Goal: Information Seeking & Learning: Check status

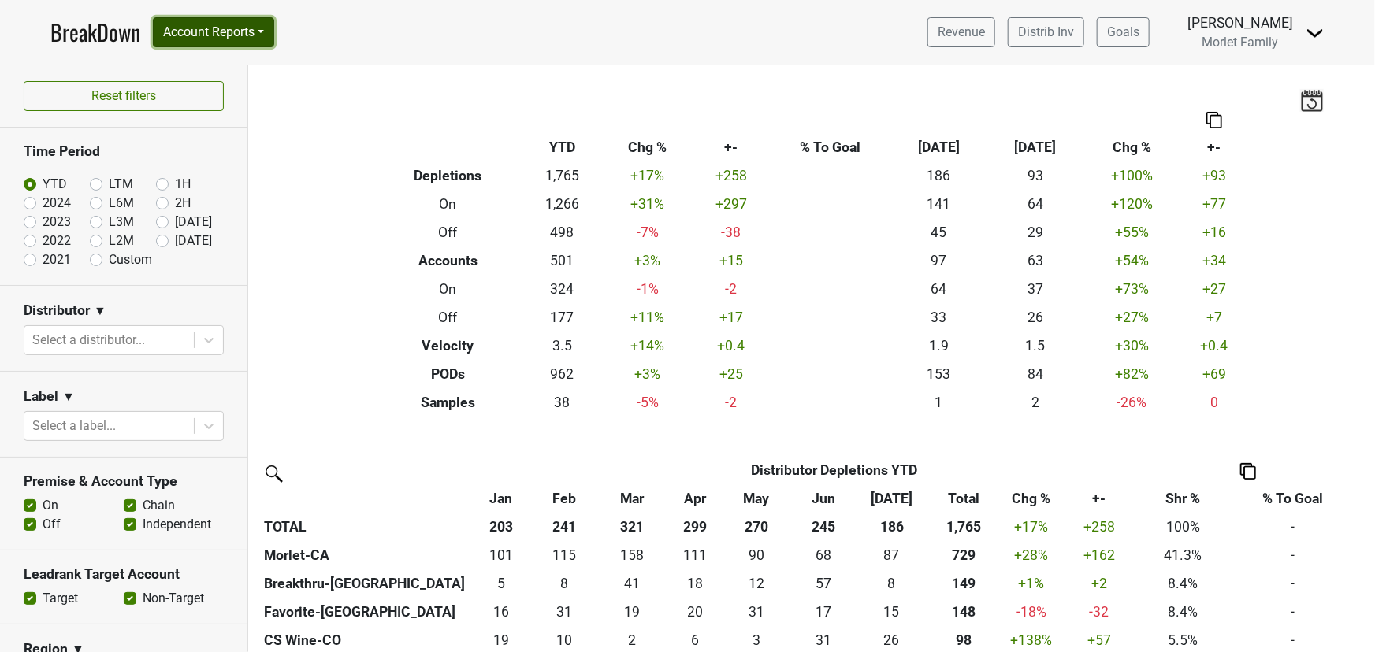
click at [186, 31] on button "Account Reports" at bounding box center [213, 32] width 121 height 30
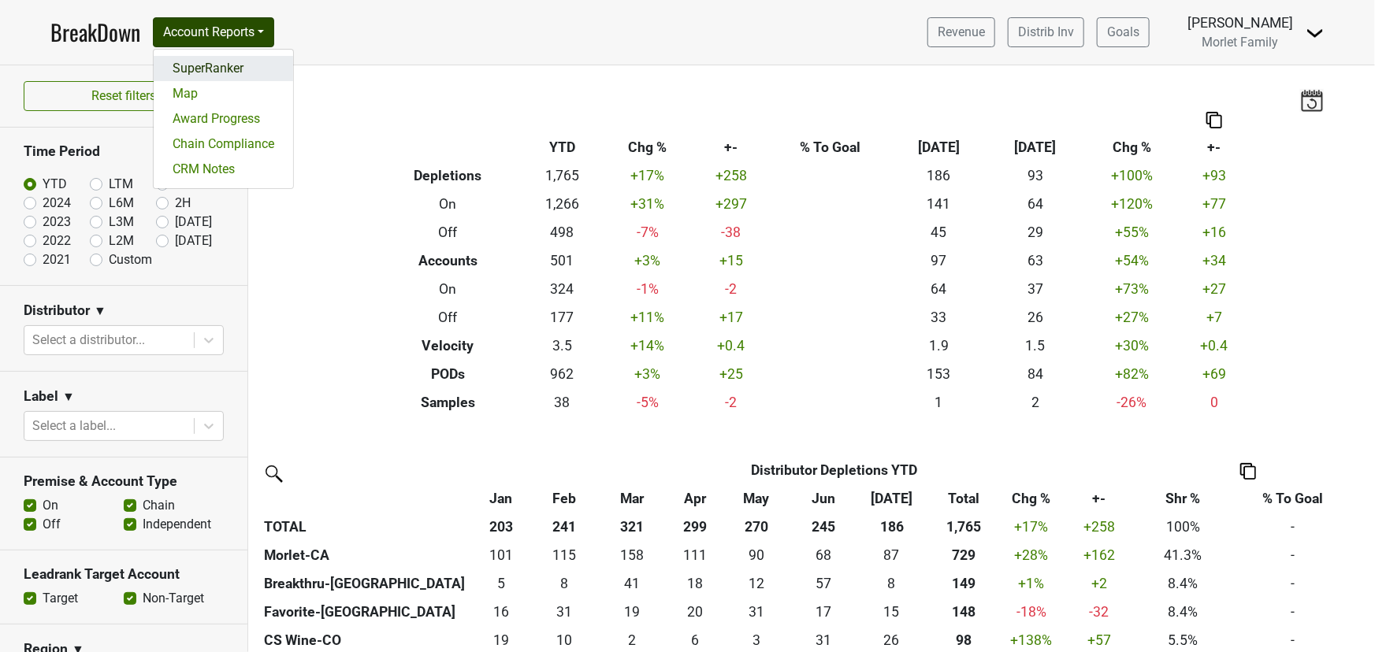
click at [231, 65] on link "SuperRanker" at bounding box center [223, 68] width 139 height 25
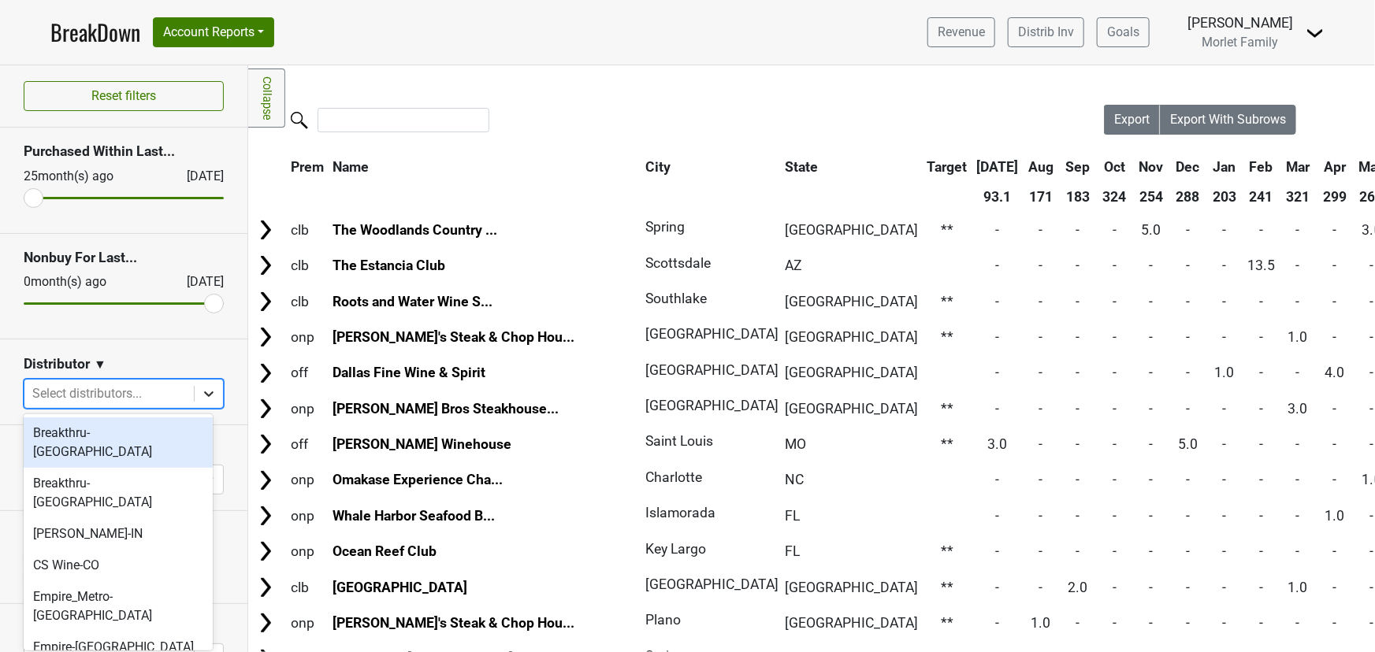
click at [201, 398] on icon at bounding box center [209, 394] width 16 height 16
click at [168, 430] on div "Breakthru-FL" at bounding box center [118, 443] width 189 height 50
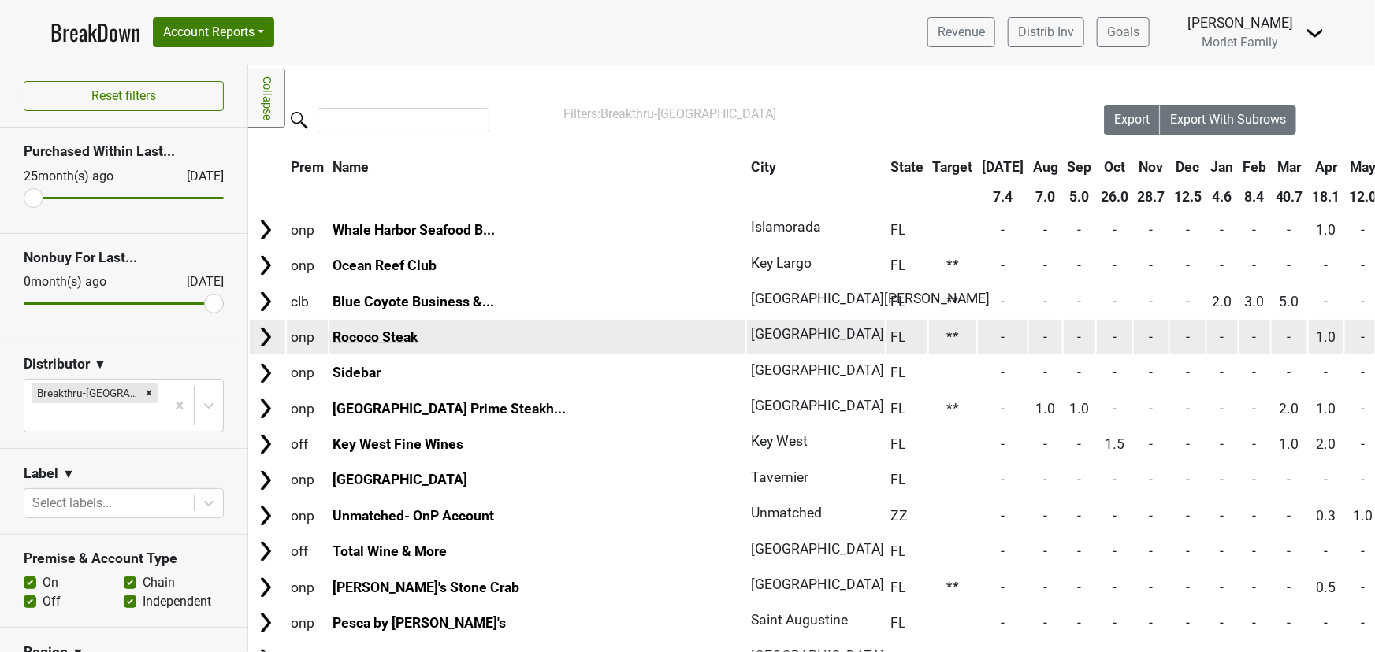
click at [391, 331] on link "Rococo Steak" at bounding box center [374, 337] width 85 height 16
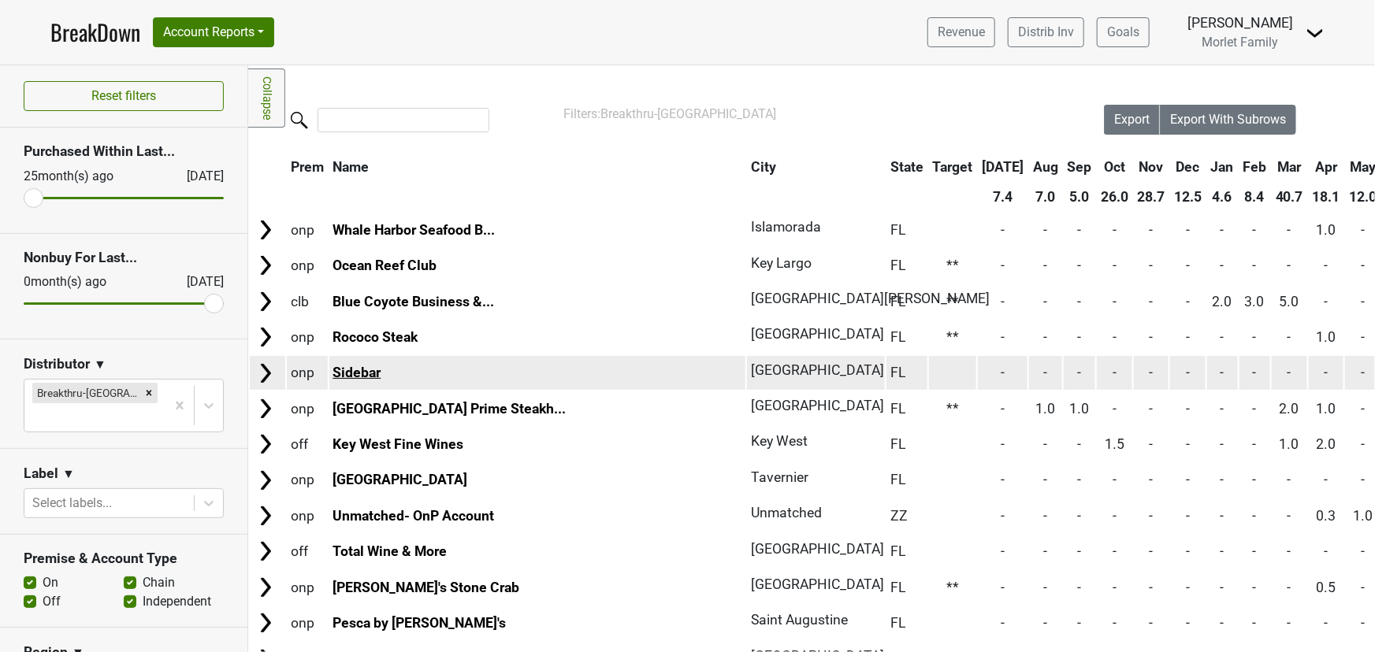
click at [362, 374] on link "Sidebar" at bounding box center [356, 373] width 48 height 16
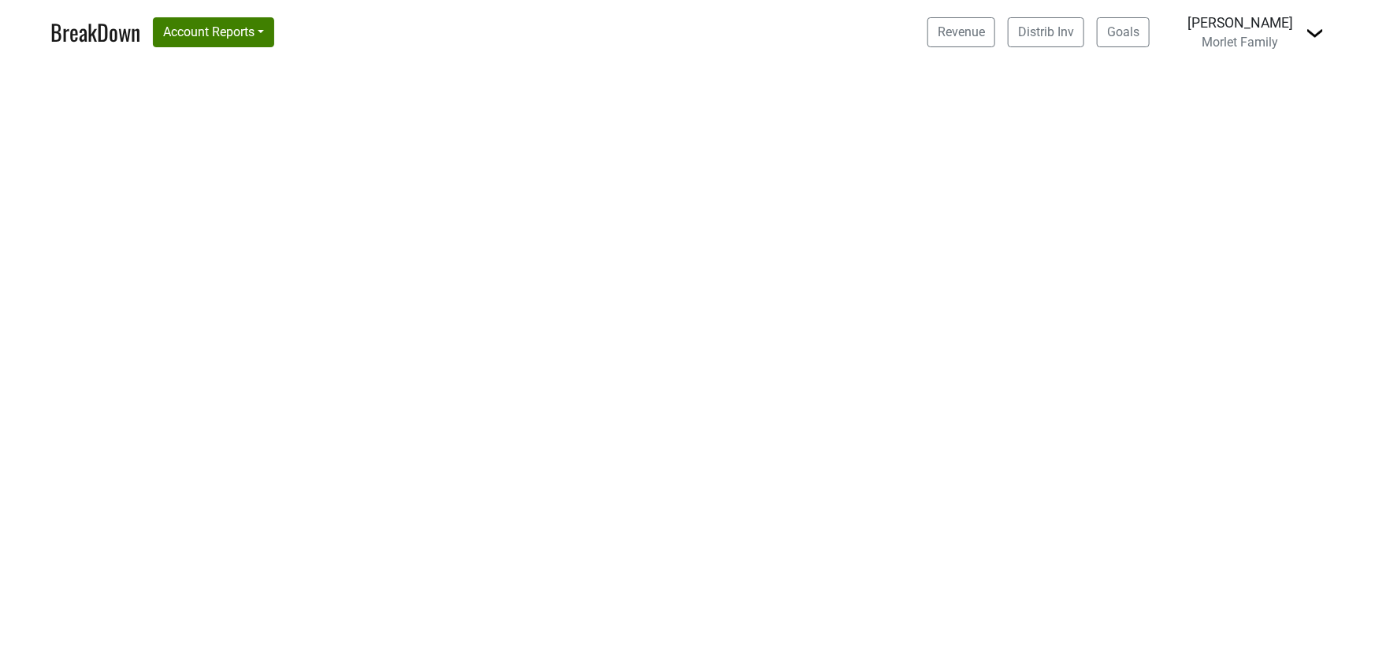
select select "CA"
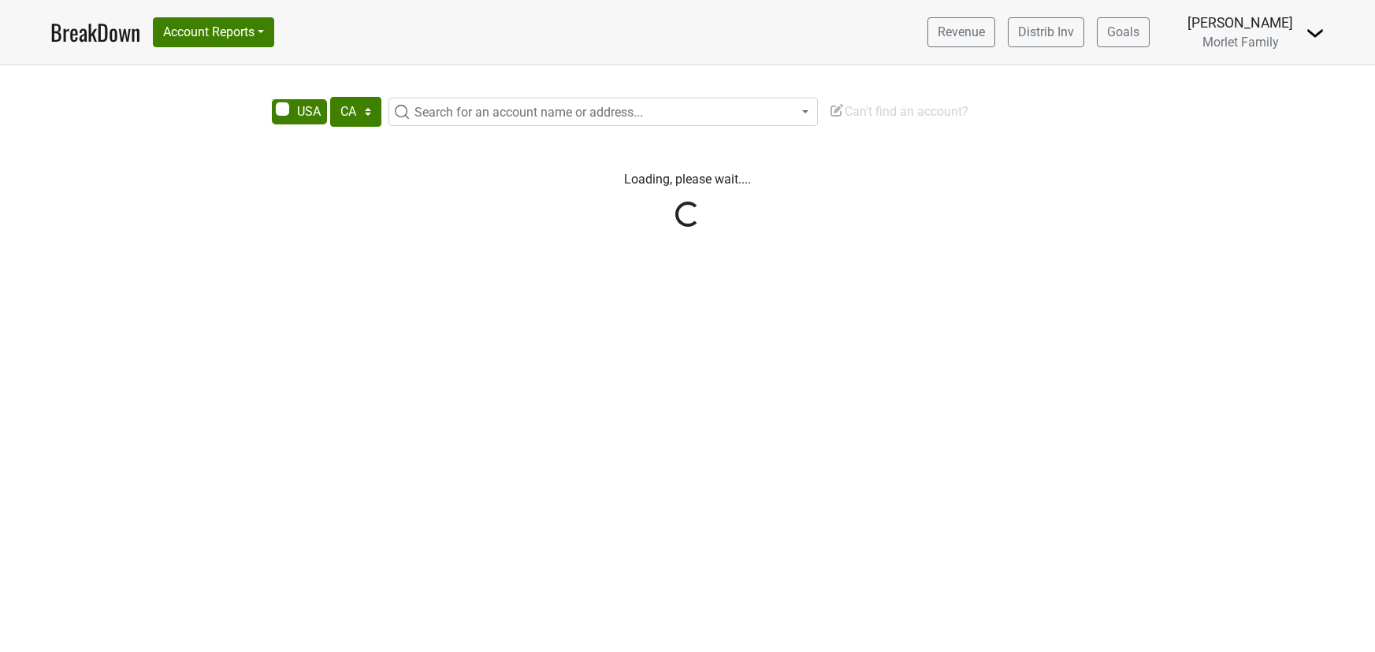
select select "CA"
